Goal: Check status: Check status

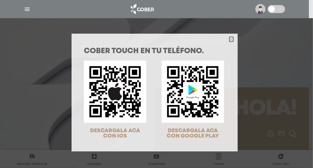
click at [229, 39] on icon "Close" at bounding box center [231, 40] width 4 height 4
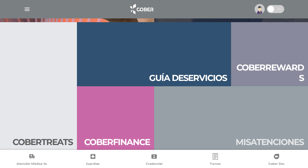
scroll to position [578, 0]
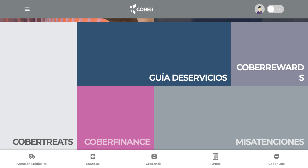
click at [142, 100] on link "Cober finan ce" at bounding box center [115, 118] width 77 height 64
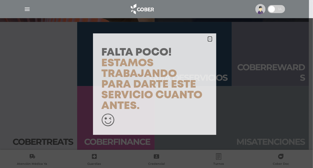
drag, startPoint x: 207, startPoint y: 48, endPoint x: 209, endPoint y: 39, distance: 9.6
click at [209, 39] on icon "button" at bounding box center [210, 39] width 4 height 4
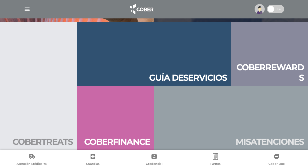
click at [60, 100] on link "Cober treats" at bounding box center [38, 86] width 77 height 128
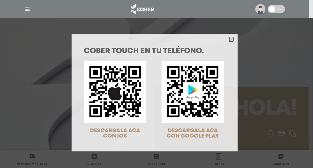
click at [229, 38] on icon "Close" at bounding box center [231, 40] width 4 height 4
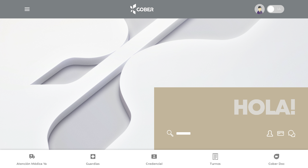
click at [225, 104] on h1 "Hola!" at bounding box center [232, 109] width 142 height 30
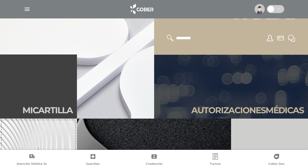
scroll to position [107, 0]
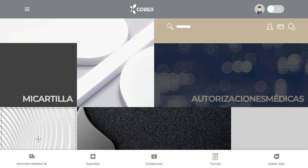
click at [220, 96] on h2 "Autori zaciones médicas" at bounding box center [248, 99] width 113 height 10
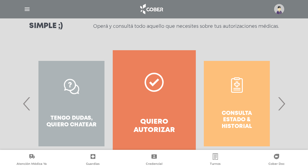
scroll to position [100, 0]
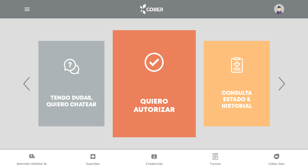
click at [28, 86] on span "‹" at bounding box center [27, 83] width 10 height 29
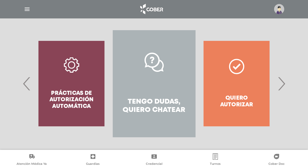
click at [282, 83] on span "›" at bounding box center [282, 83] width 10 height 29
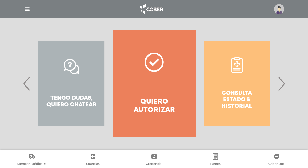
click at [282, 83] on span "›" at bounding box center [282, 83] width 10 height 29
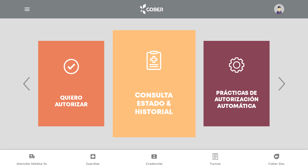
click at [168, 96] on h4 "Consulta estado & historial" at bounding box center [154, 104] width 63 height 25
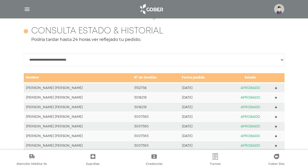
scroll to position [238, 0]
